Goal: Information Seeking & Learning: Learn about a topic

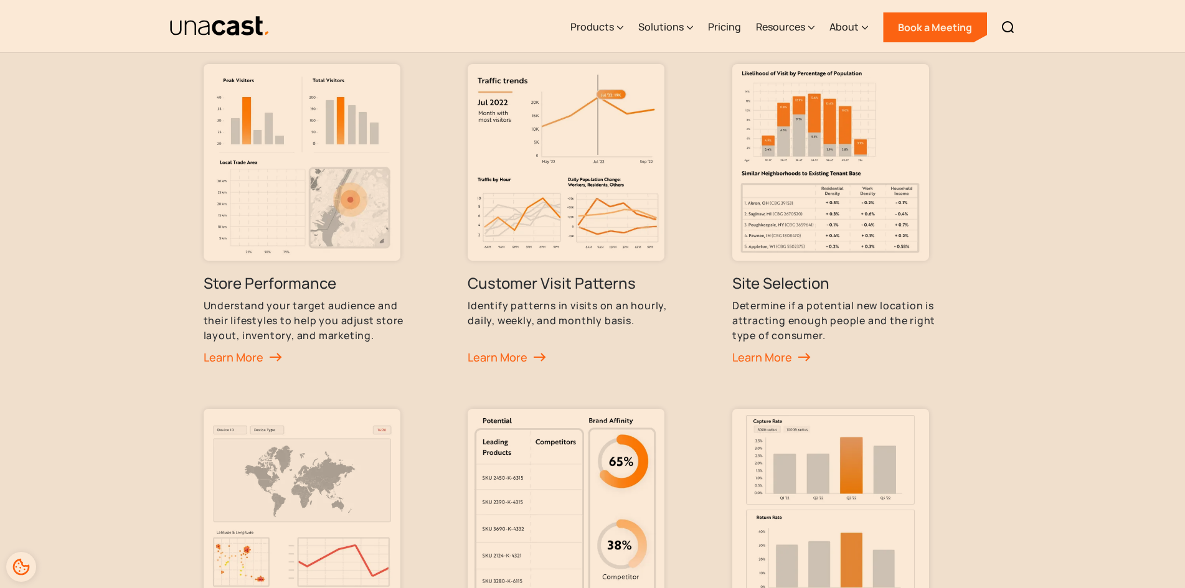
scroll to position [622, 0]
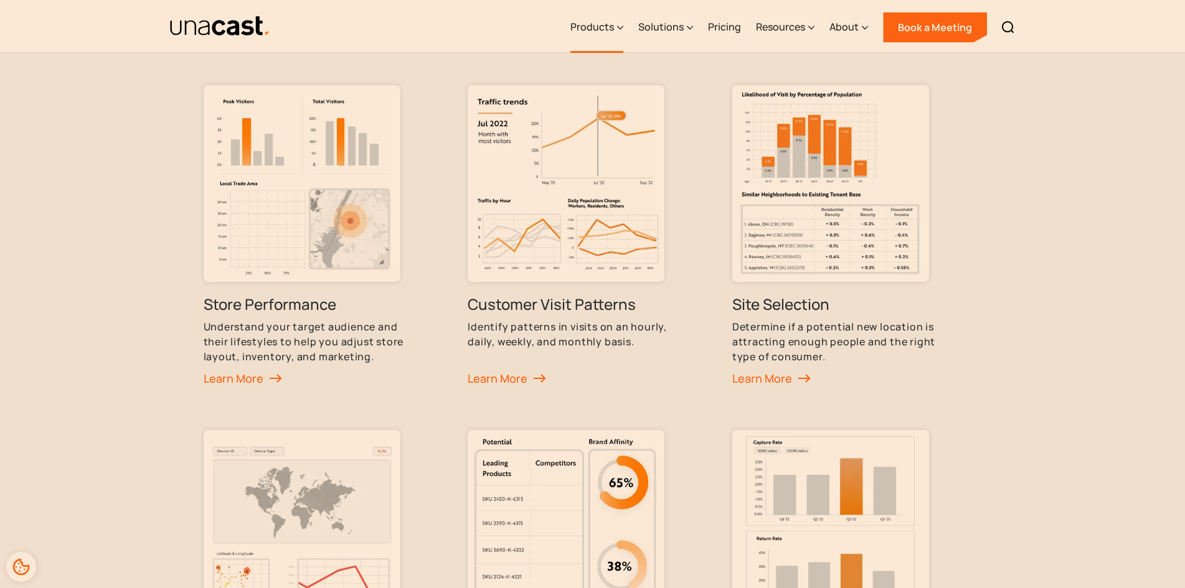
click at [607, 24] on div "Products" at bounding box center [592, 26] width 44 height 15
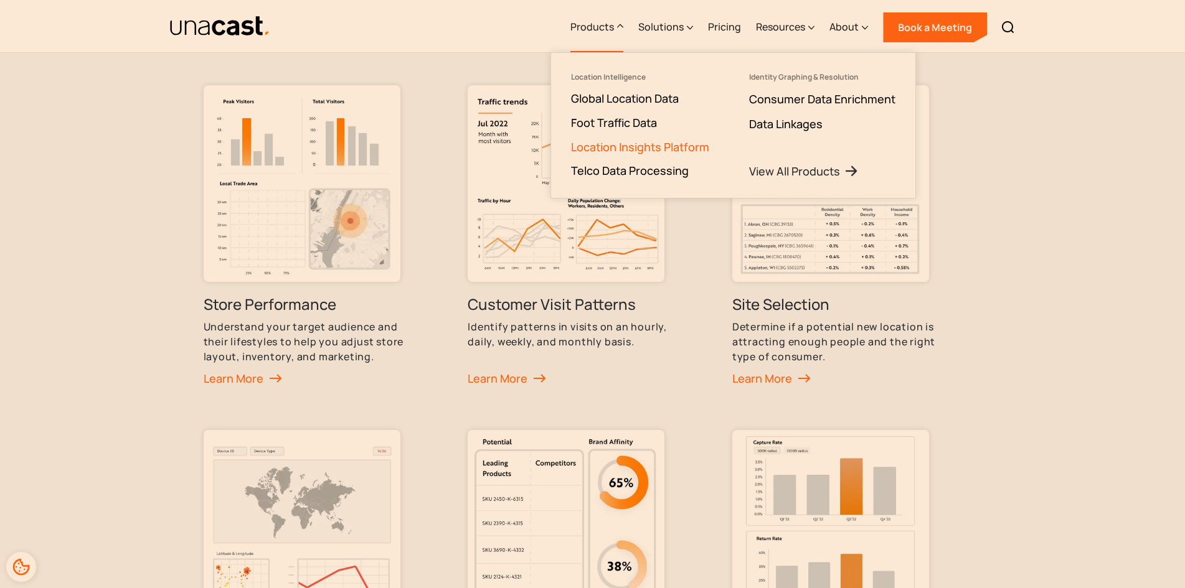
click at [622, 145] on link "Location Insights Platform" at bounding box center [640, 146] width 138 height 15
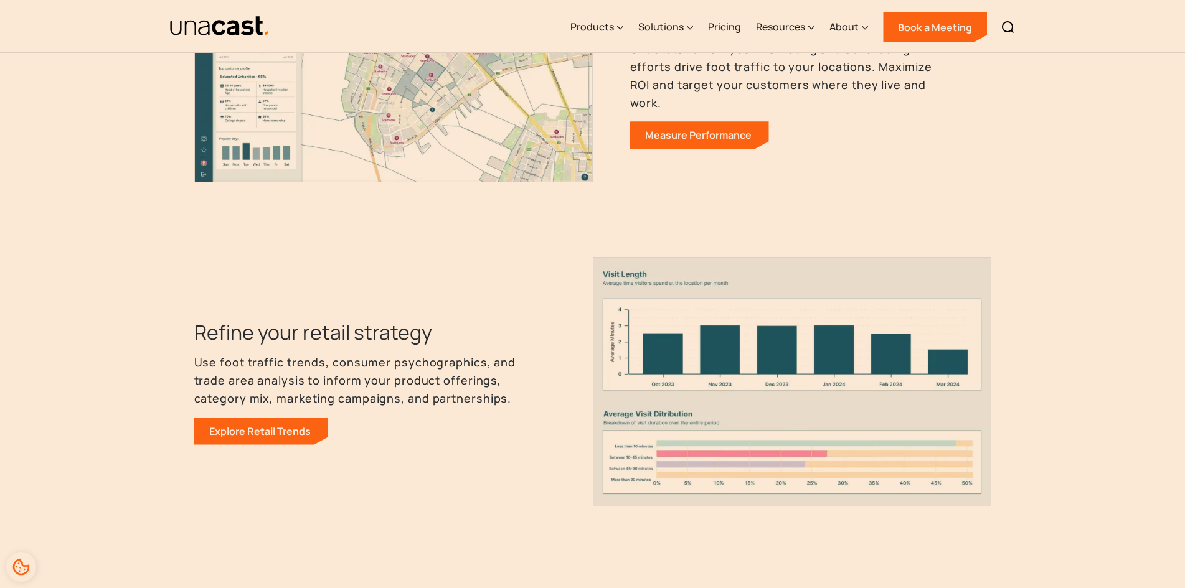
scroll to position [996, 0]
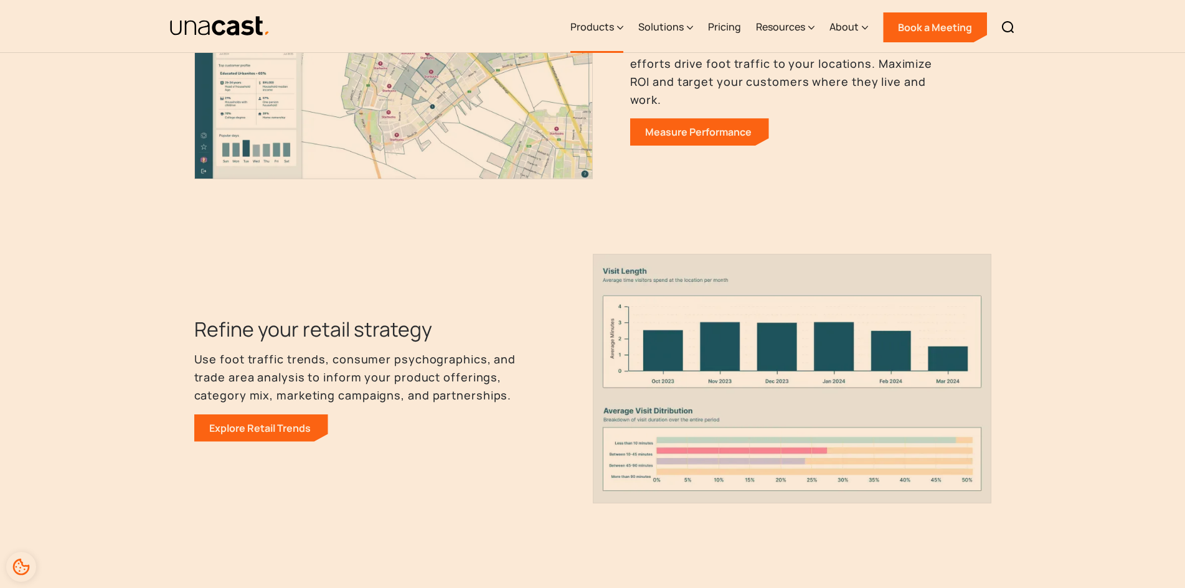
click at [606, 28] on div "Products" at bounding box center [592, 26] width 44 height 15
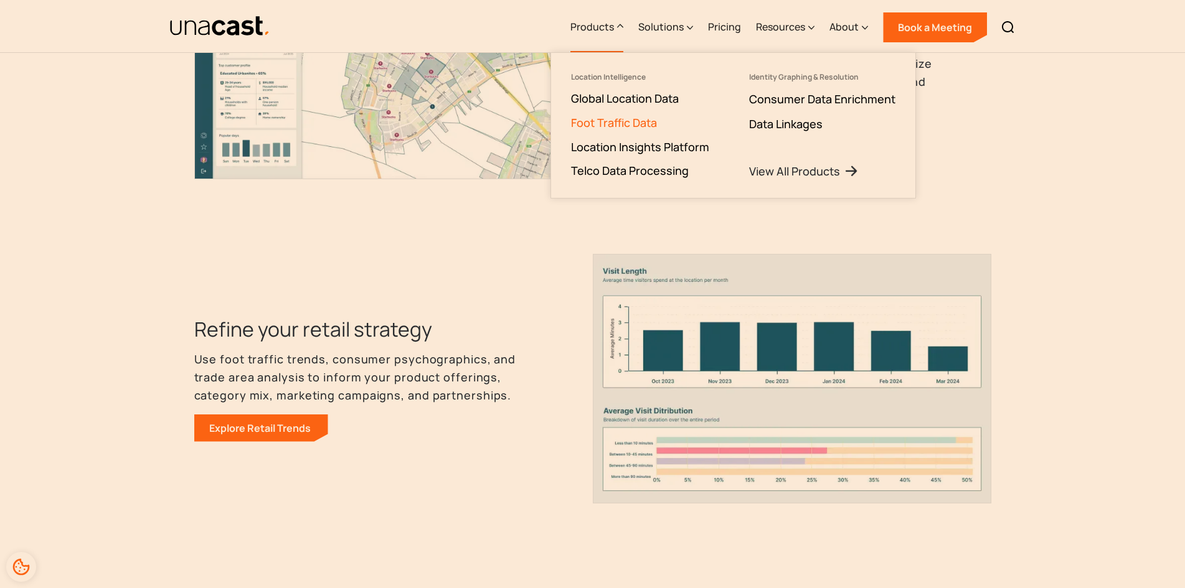
click at [642, 119] on link "Foot Traffic Data" at bounding box center [614, 122] width 86 height 15
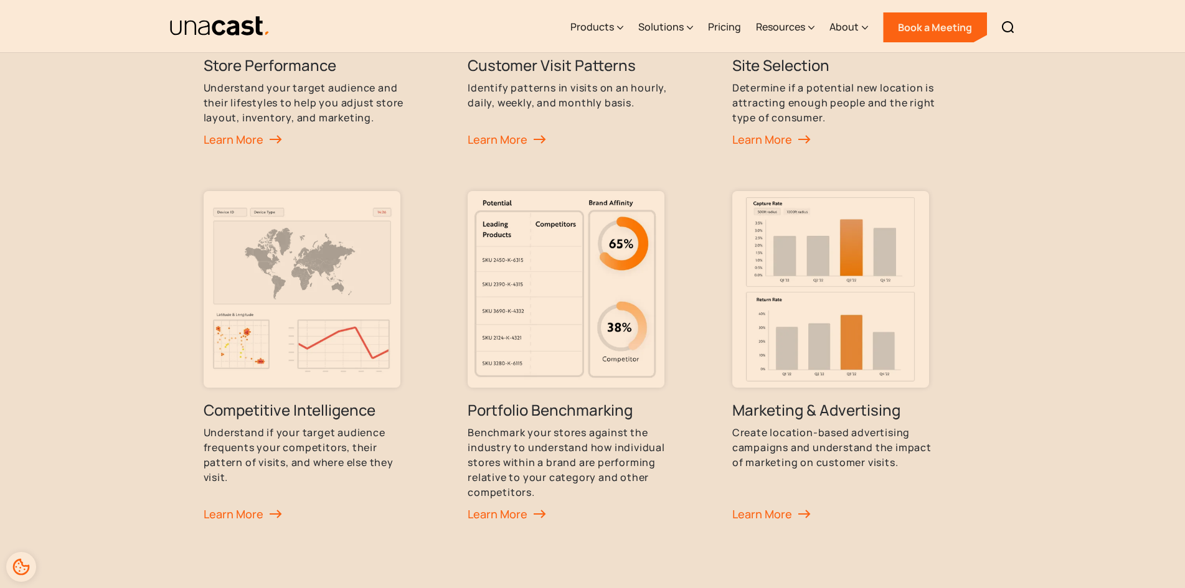
scroll to position [871, 0]
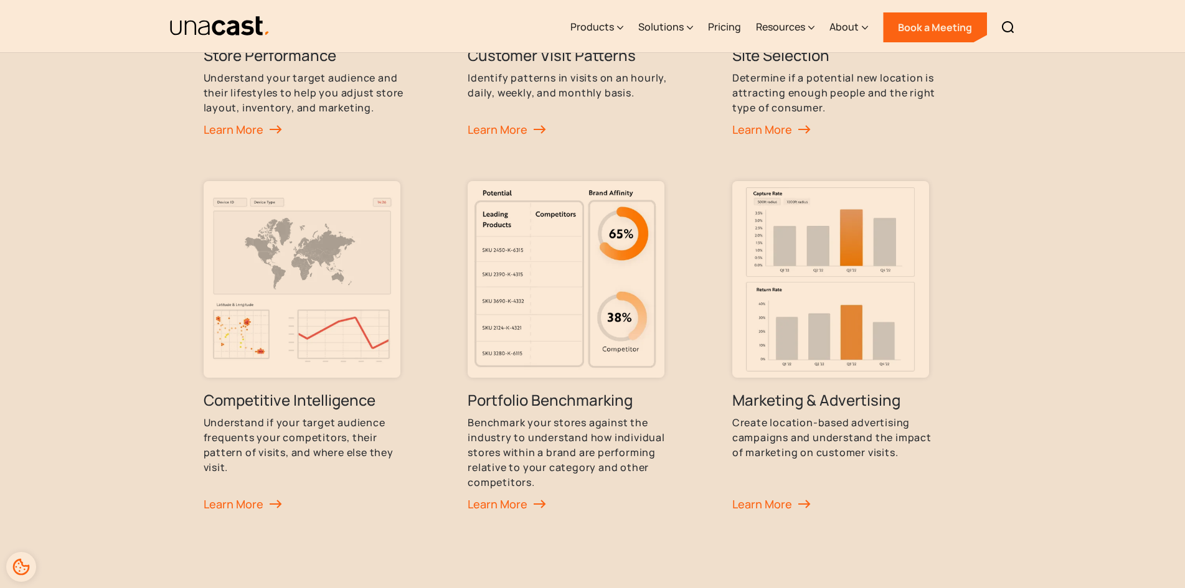
click at [1109, 256] on div "How Customers Use Our Foot Traffic Data Foot traffic data helps our customers p…" at bounding box center [592, 120] width 1185 height 950
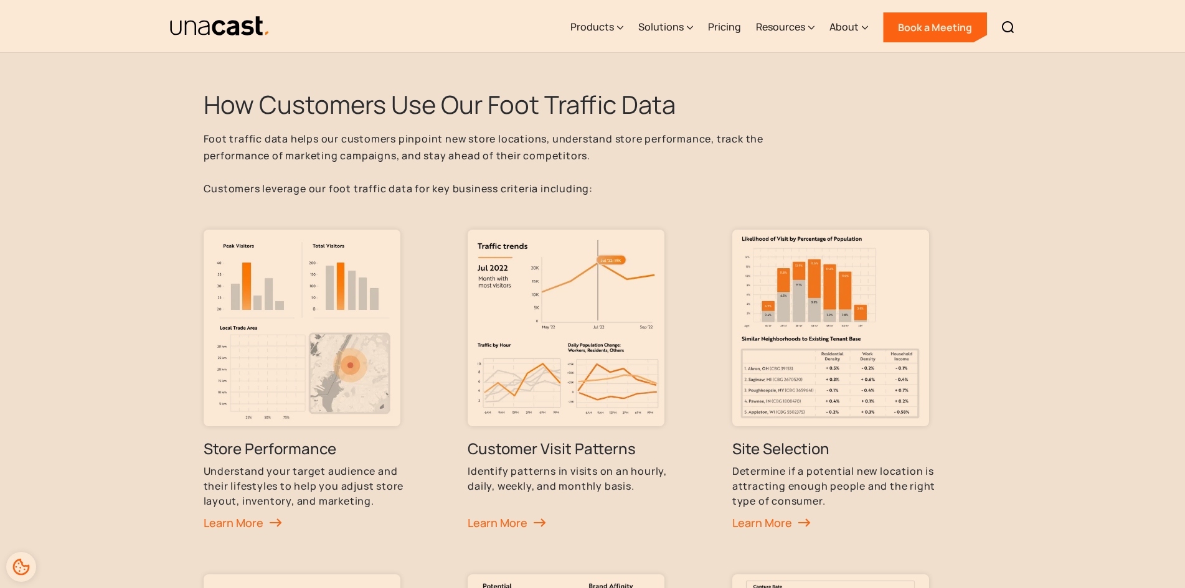
scroll to position [498, 0]
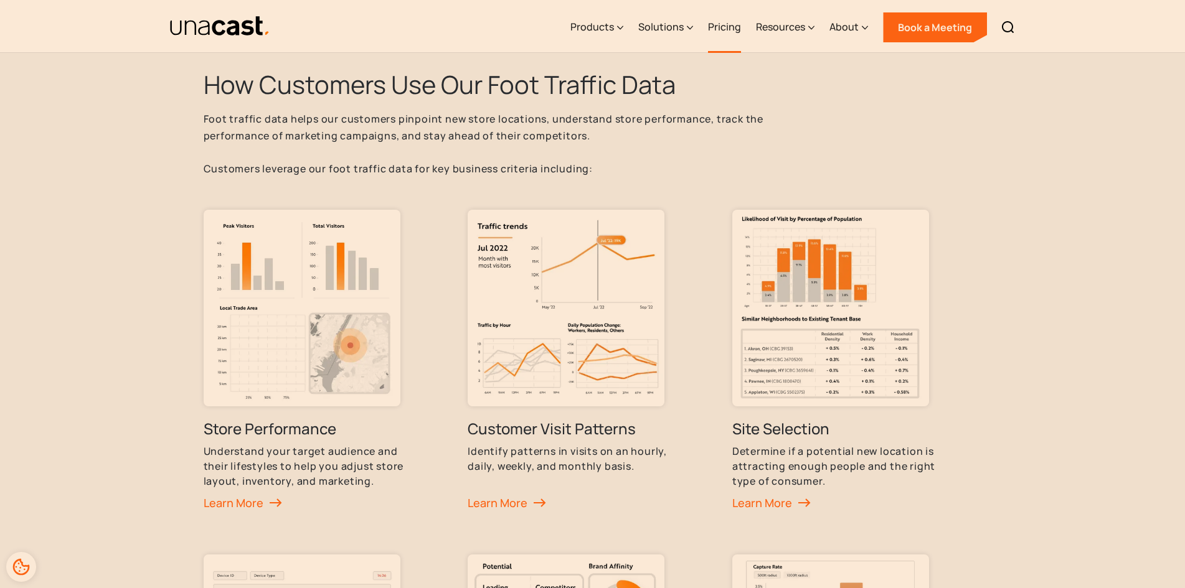
click at [727, 32] on link "Pricing" at bounding box center [724, 27] width 33 height 51
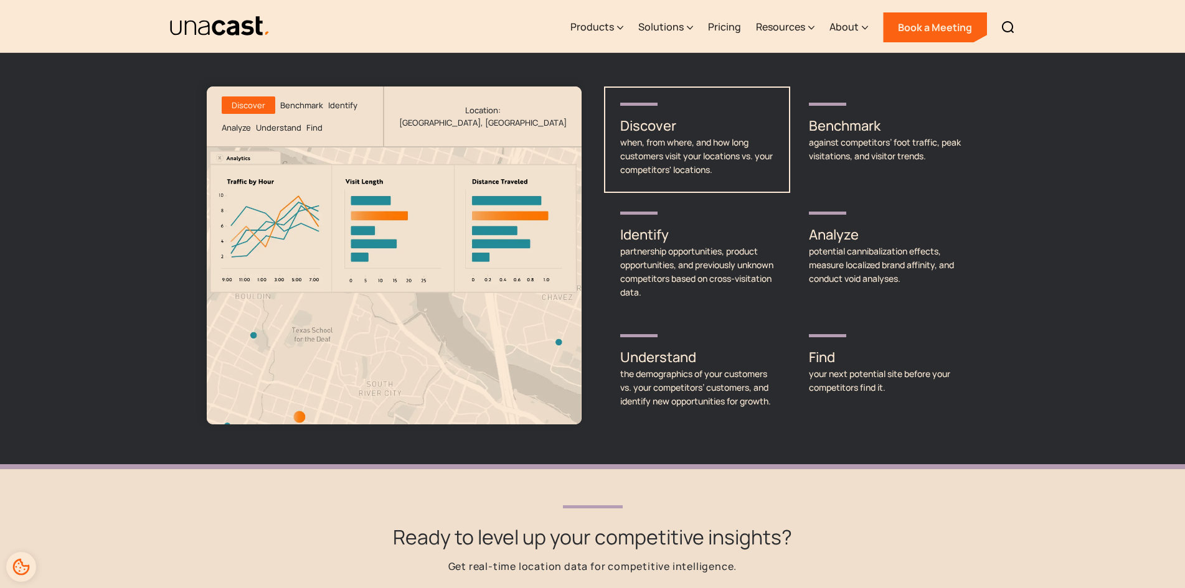
scroll to position [1681, 0]
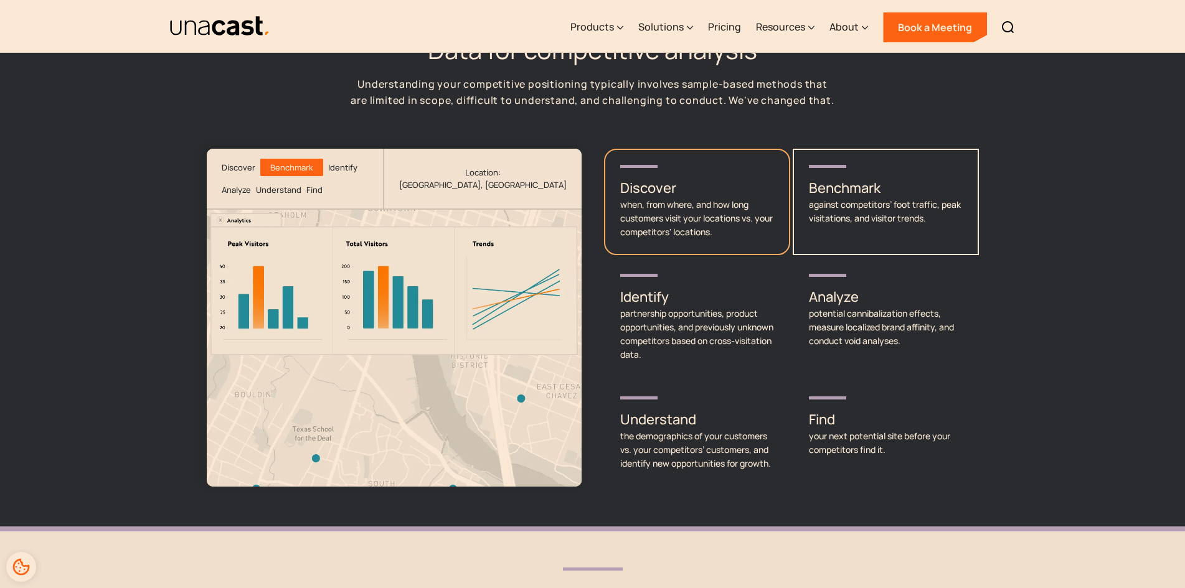
click at [730, 198] on div "when, from where, and how long customers visit your locations vs. your competit…" at bounding box center [697, 218] width 154 height 41
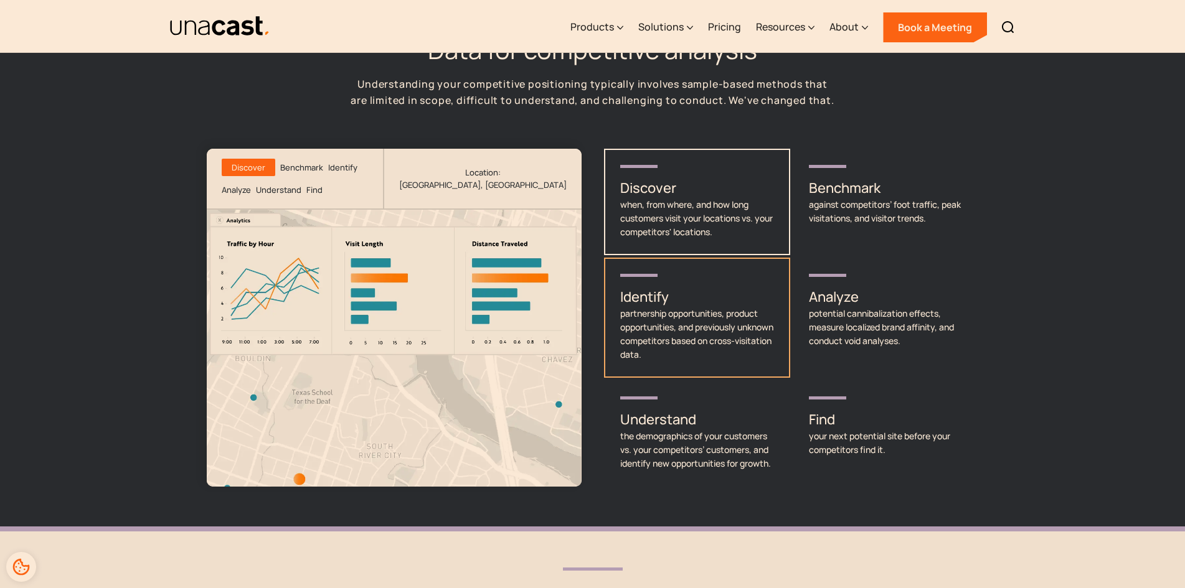
click at [720, 287] on h3 "Identify" at bounding box center [697, 297] width 154 height 20
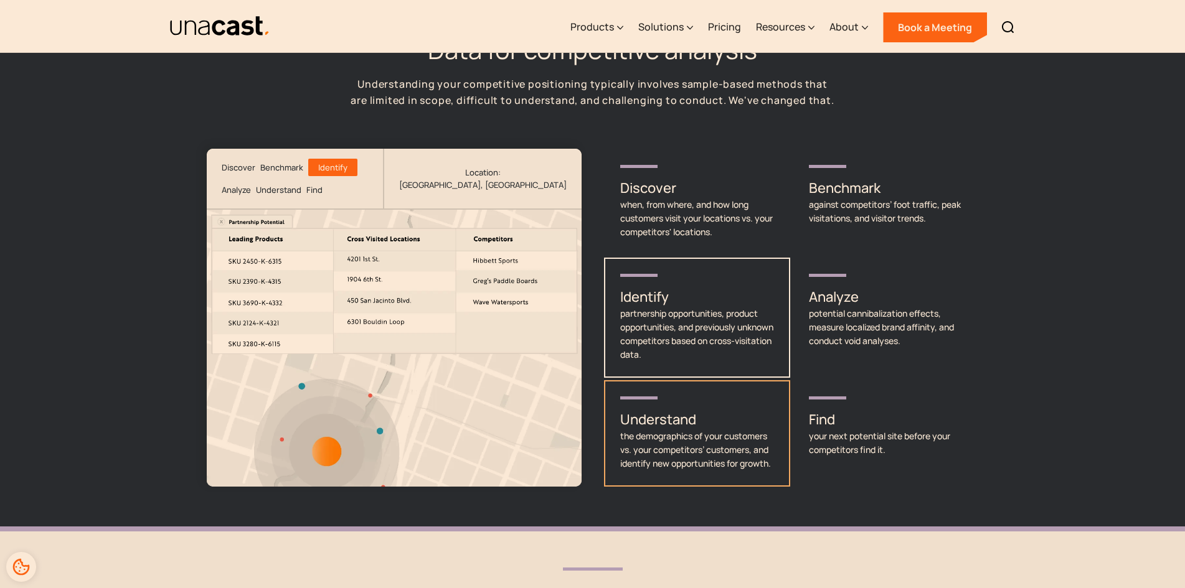
click at [688, 410] on h3 "Understand" at bounding box center [697, 420] width 154 height 20
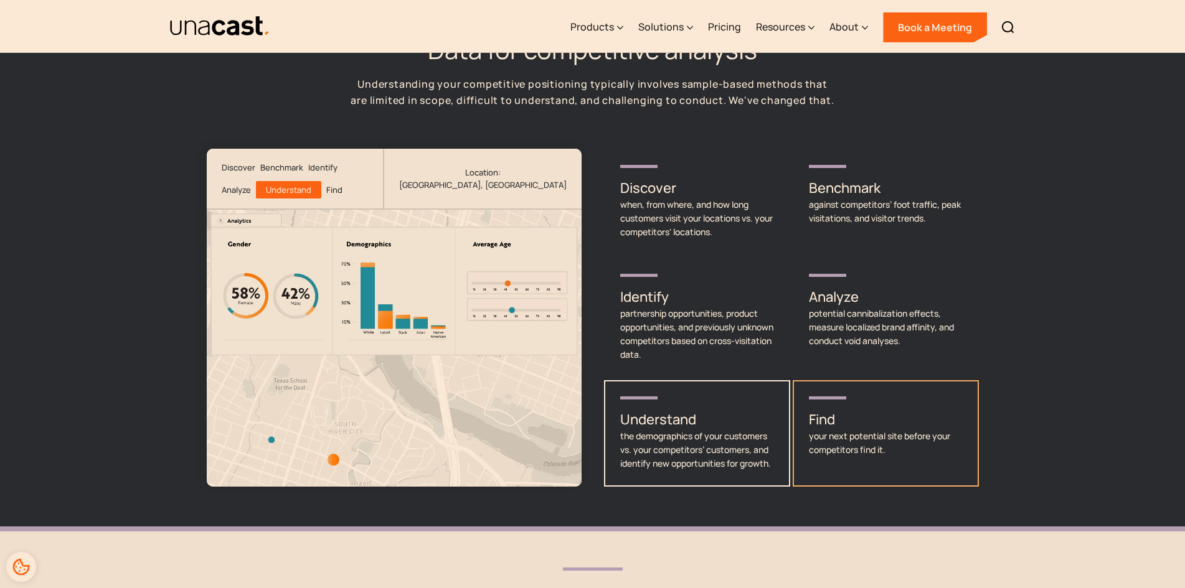
click at [838, 429] on div "your next potential site before your competitors find it." at bounding box center [886, 442] width 154 height 27
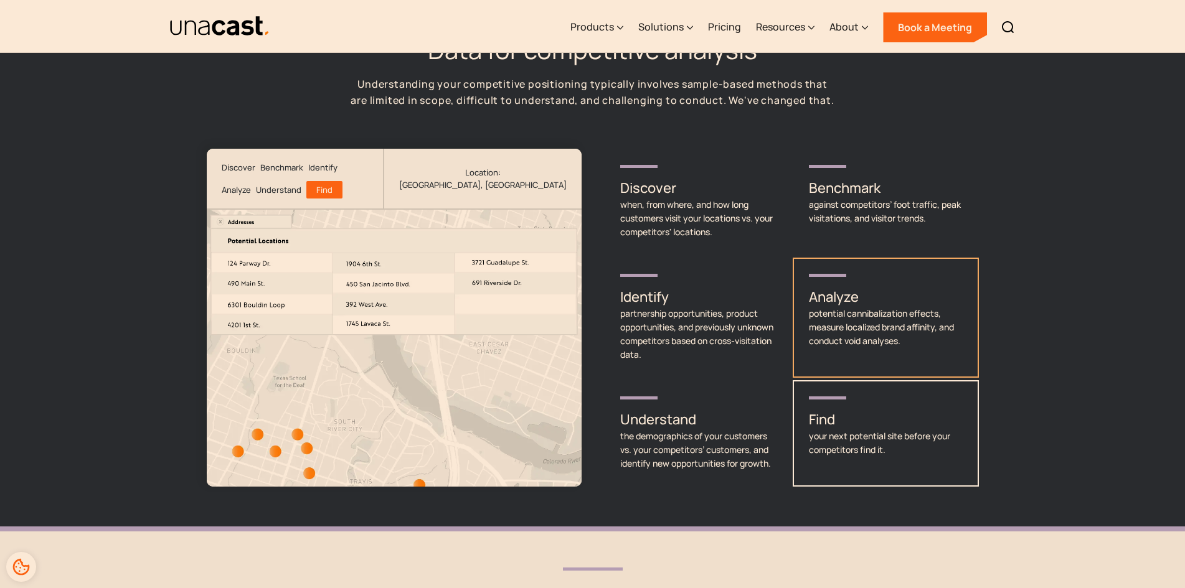
click at [831, 307] on div "potential cannibalization effects, measure localized brand affinity, and conduc…" at bounding box center [886, 327] width 154 height 41
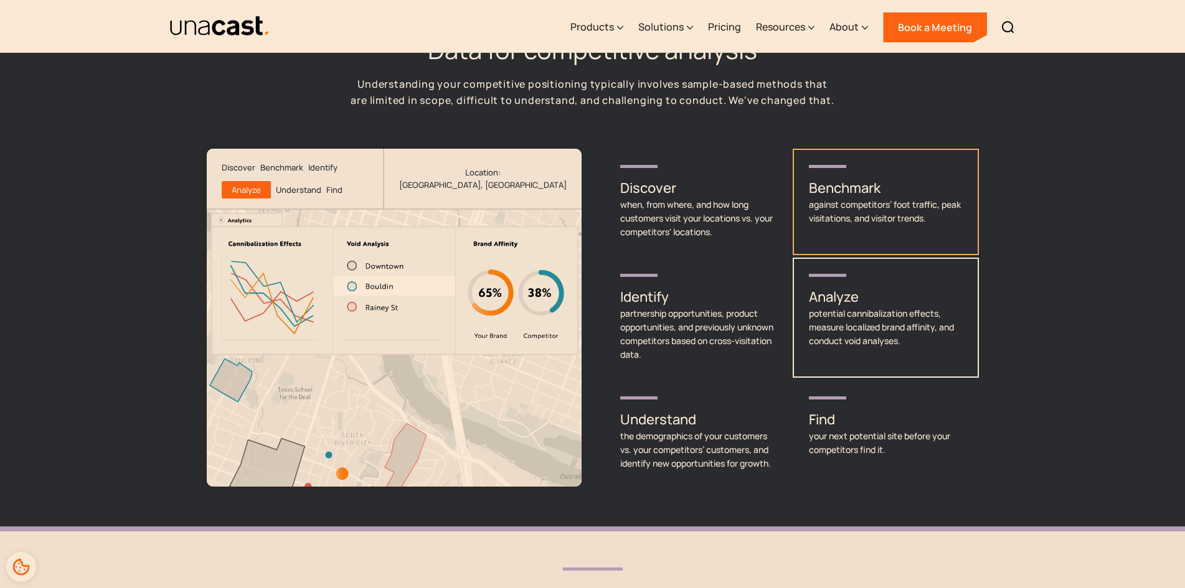
drag, startPoint x: 865, startPoint y: 194, endPoint x: 865, endPoint y: 176, distance: 18.7
click at [865, 178] on h3 "Benchmark" at bounding box center [886, 188] width 154 height 20
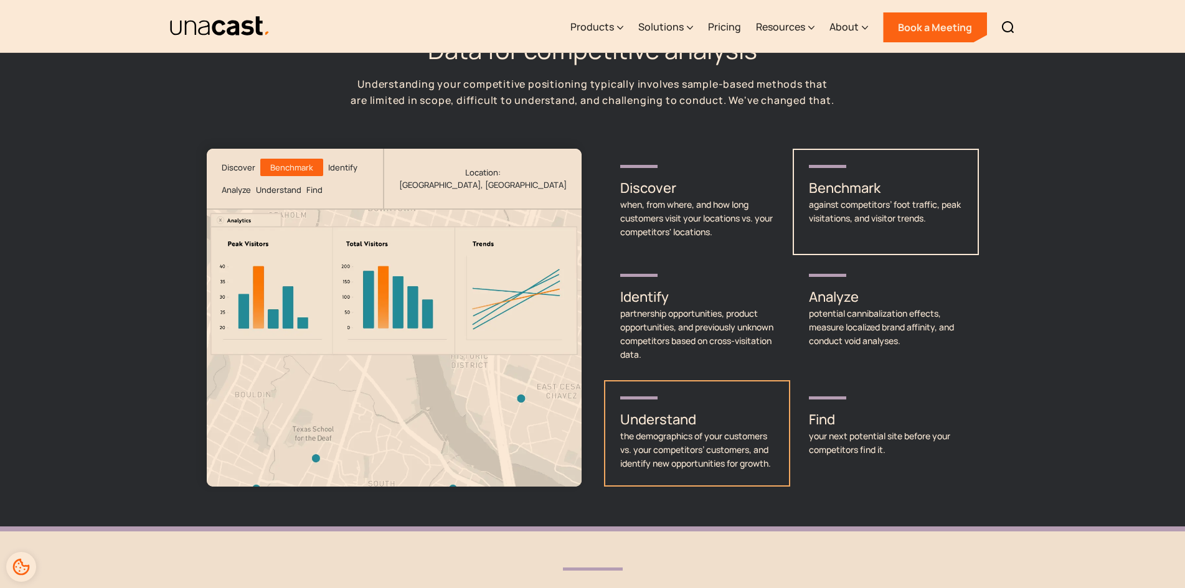
click at [741, 410] on h3 "Understand" at bounding box center [697, 420] width 154 height 20
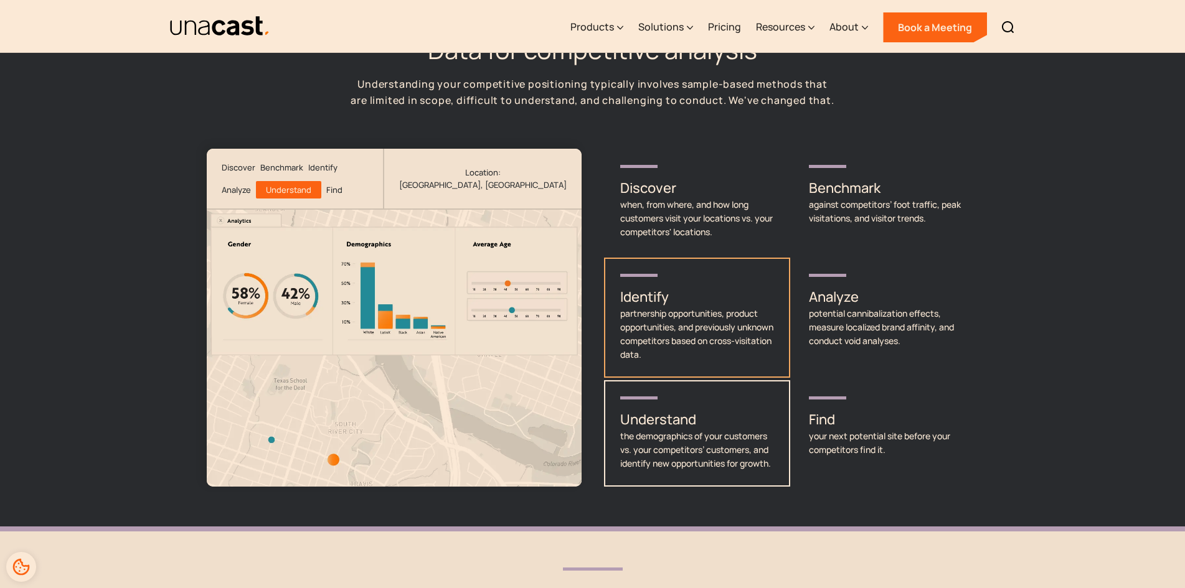
click at [664, 313] on div "partnership opportunities, product opportunities, and previously unknown compet…" at bounding box center [697, 334] width 154 height 55
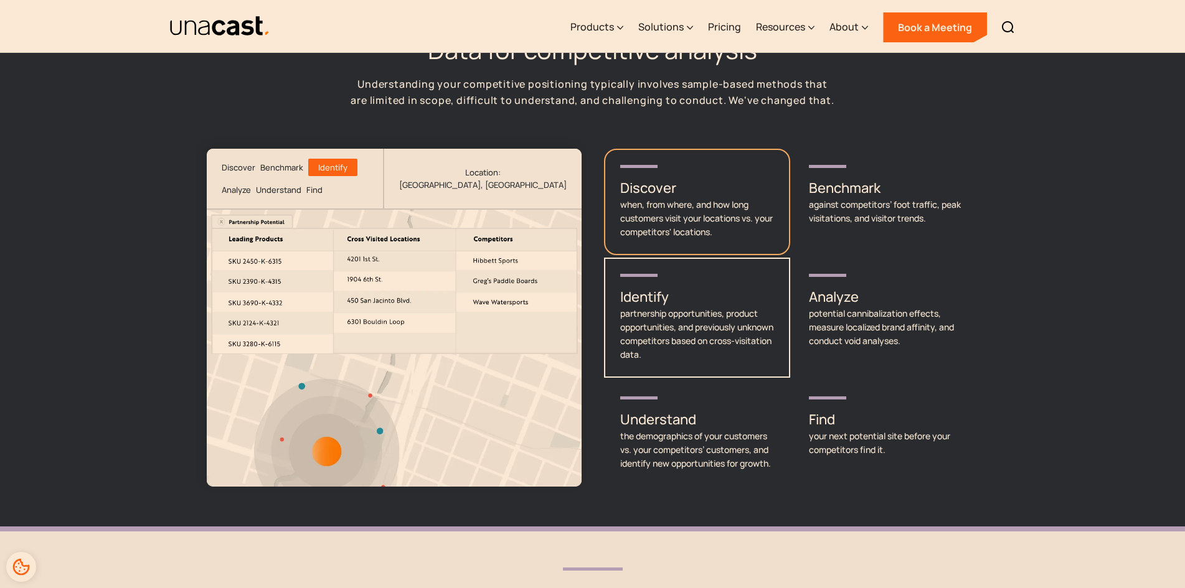
click at [656, 181] on h3 "Discover" at bounding box center [697, 188] width 154 height 20
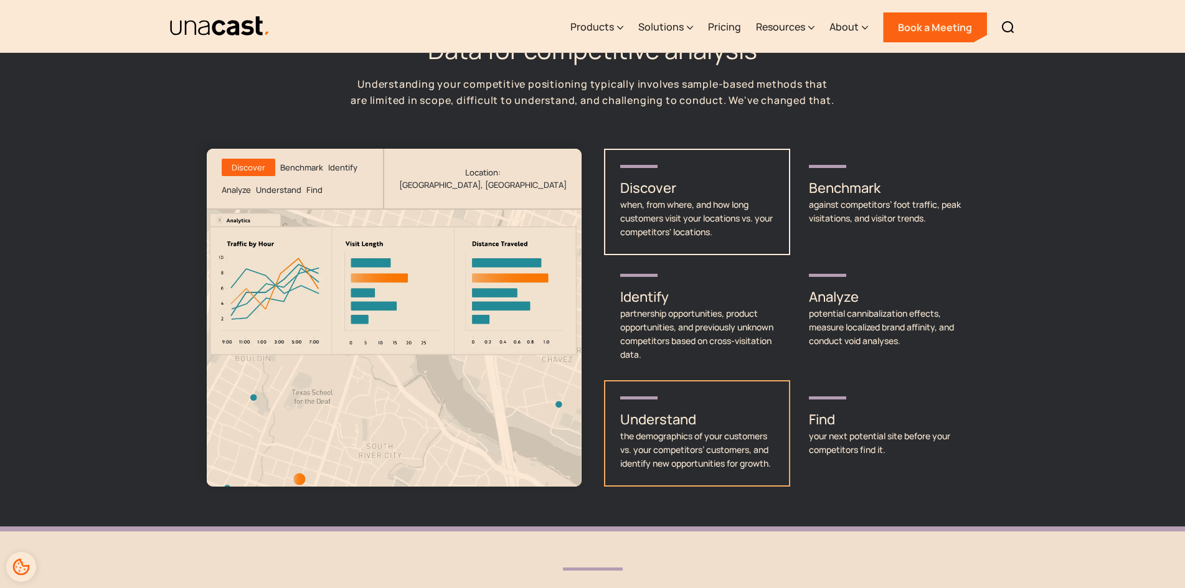
click at [618, 455] on link "Understand the demographics of your customers vs. your competitors’ customers, …" at bounding box center [697, 433] width 186 height 106
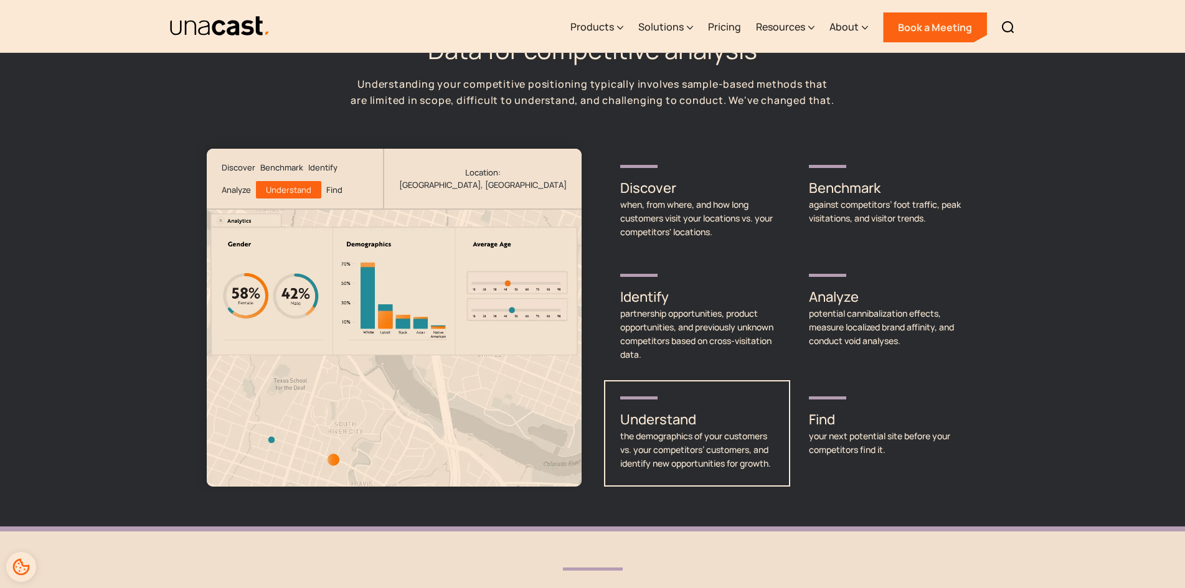
click at [146, 233] on div "Data for competitive analysis Understanding your competitive positioning typica…" at bounding box center [592, 261] width 1185 height 541
click at [827, 410] on h3 "Find" at bounding box center [886, 420] width 154 height 20
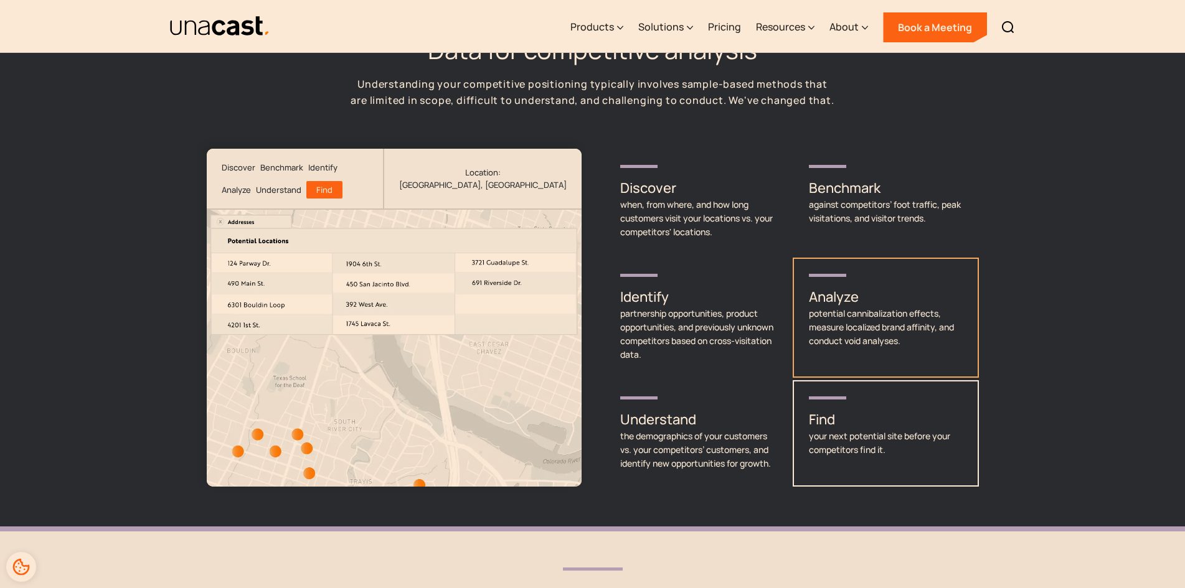
click at [855, 287] on h3 "Analyze" at bounding box center [886, 297] width 154 height 20
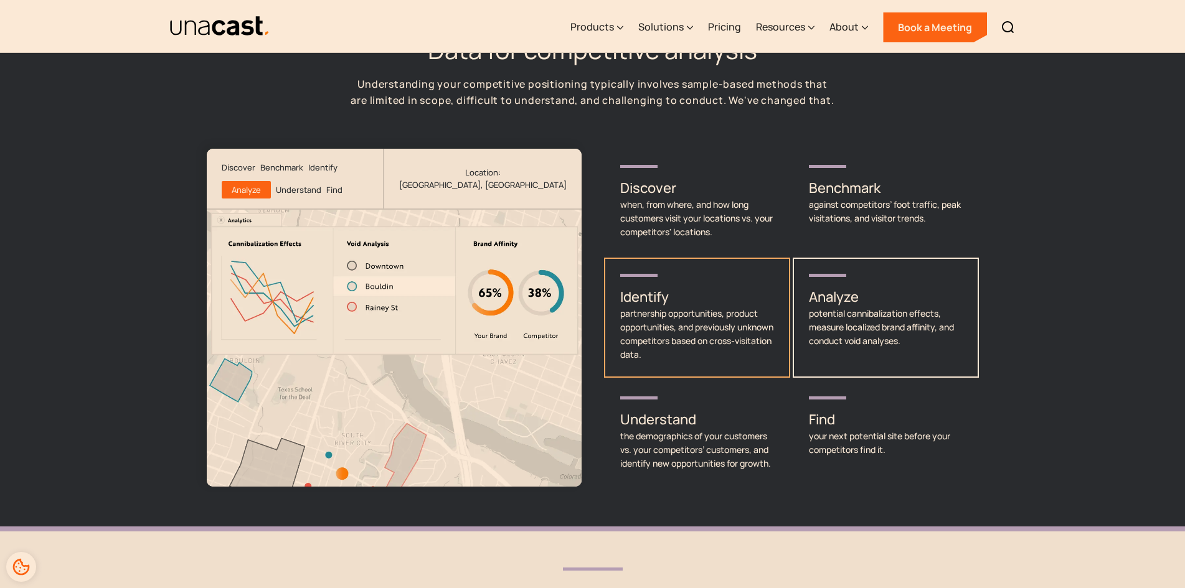
click at [741, 287] on h3 "Identify" at bounding box center [697, 297] width 154 height 20
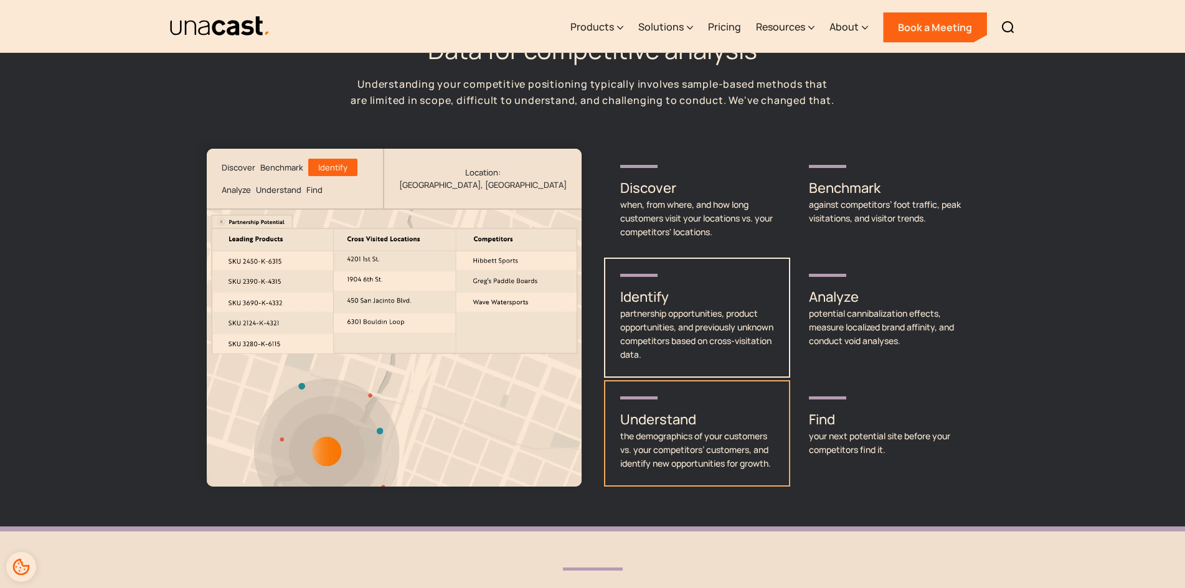
click at [708, 429] on div "the demographics of your customers vs. your competitors’ customers, and identif…" at bounding box center [697, 449] width 154 height 41
